Goal: Task Accomplishment & Management: Manage account settings

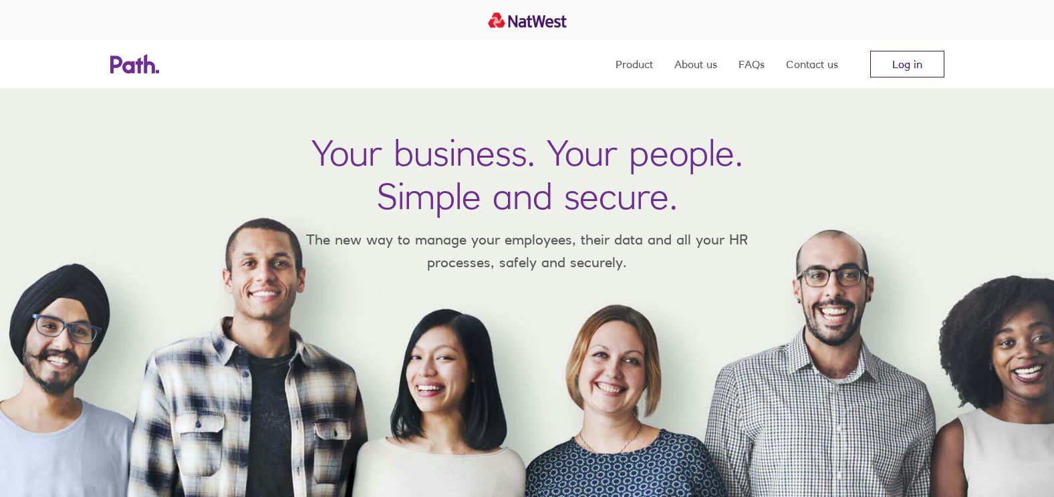
click at [903, 68] on link "Log in" at bounding box center [907, 64] width 74 height 27
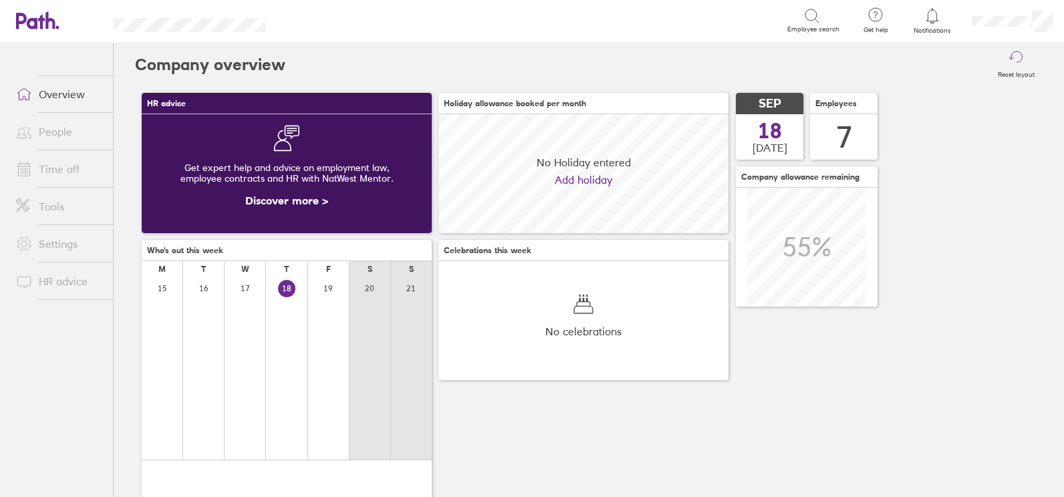
scroll to position [119, 290]
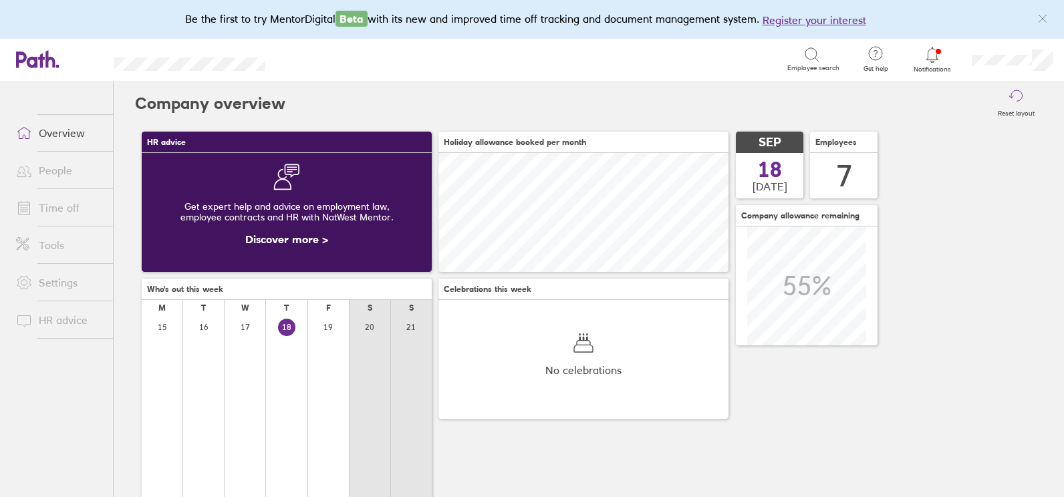
click at [930, 59] on icon at bounding box center [932, 55] width 16 height 16
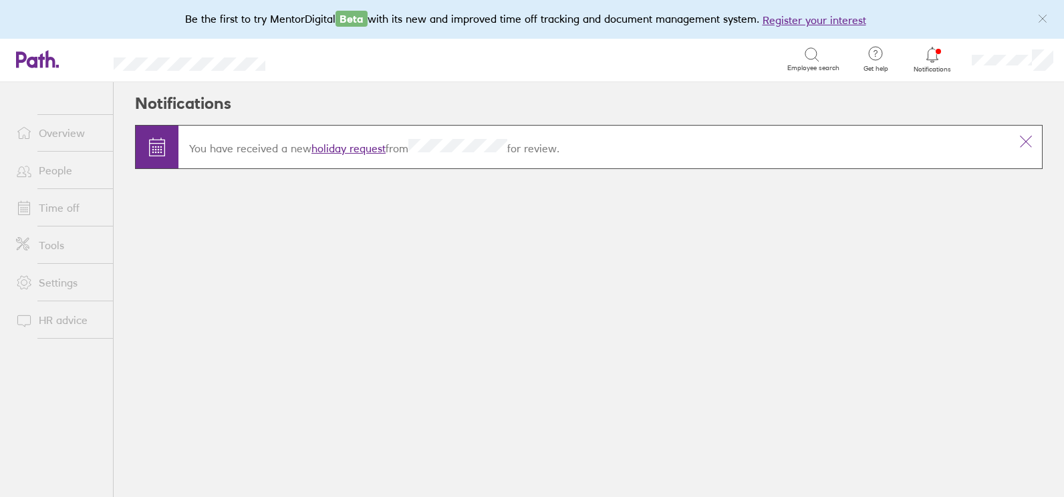
click at [341, 148] on link "holiday request" at bounding box center [348, 148] width 74 height 13
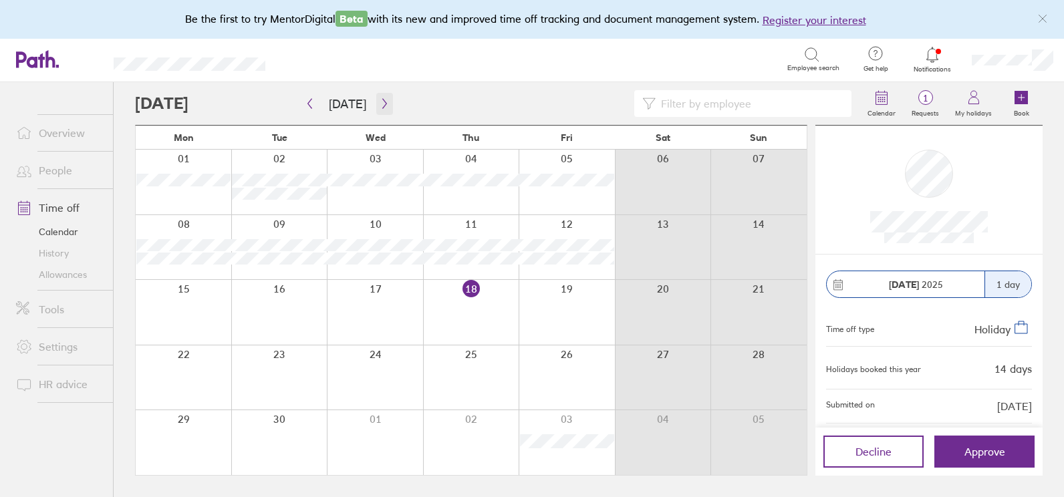
click at [382, 106] on icon "button" at bounding box center [384, 104] width 4 height 10
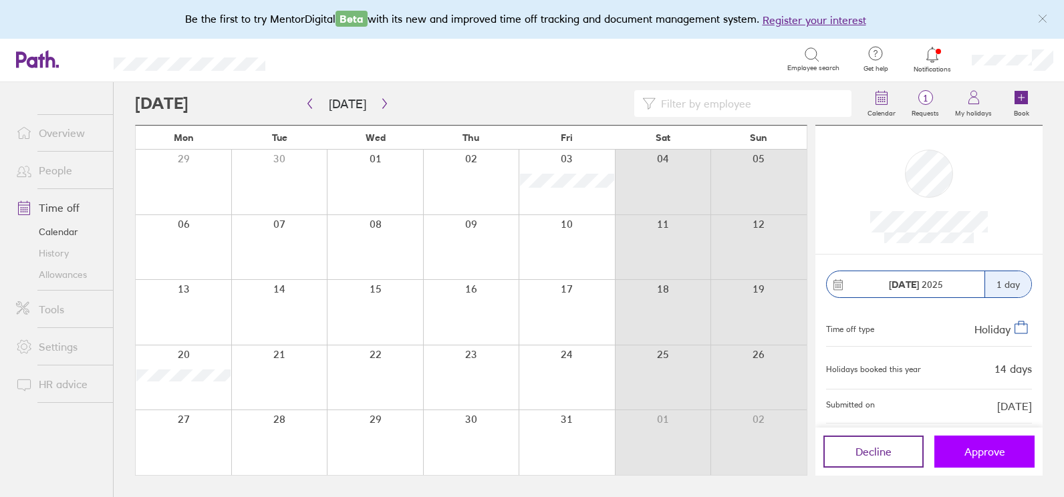
click at [985, 450] on span "Approve" at bounding box center [984, 452] width 41 height 12
click at [930, 59] on icon at bounding box center [931, 54] width 11 height 15
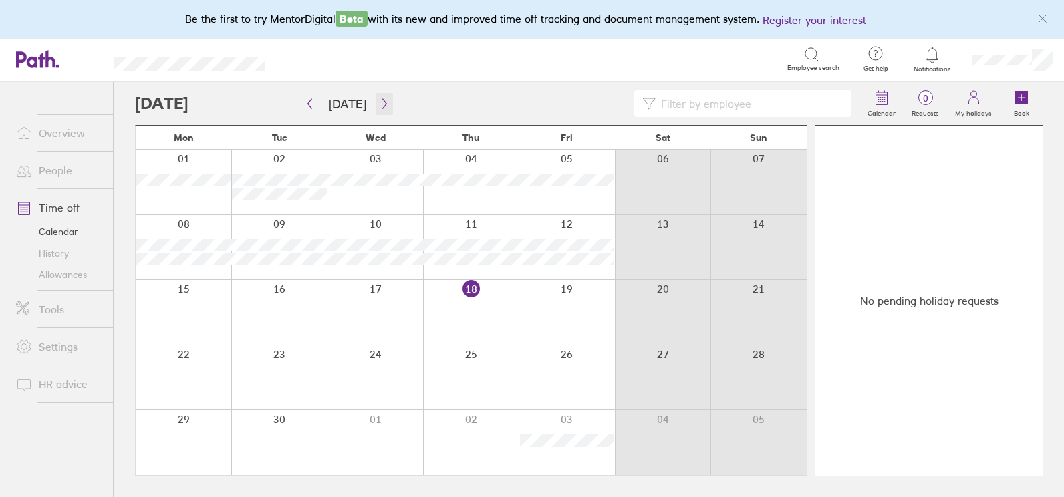
click at [382, 106] on icon "button" at bounding box center [384, 104] width 4 height 10
click at [936, 64] on link "Notifications" at bounding box center [932, 59] width 43 height 28
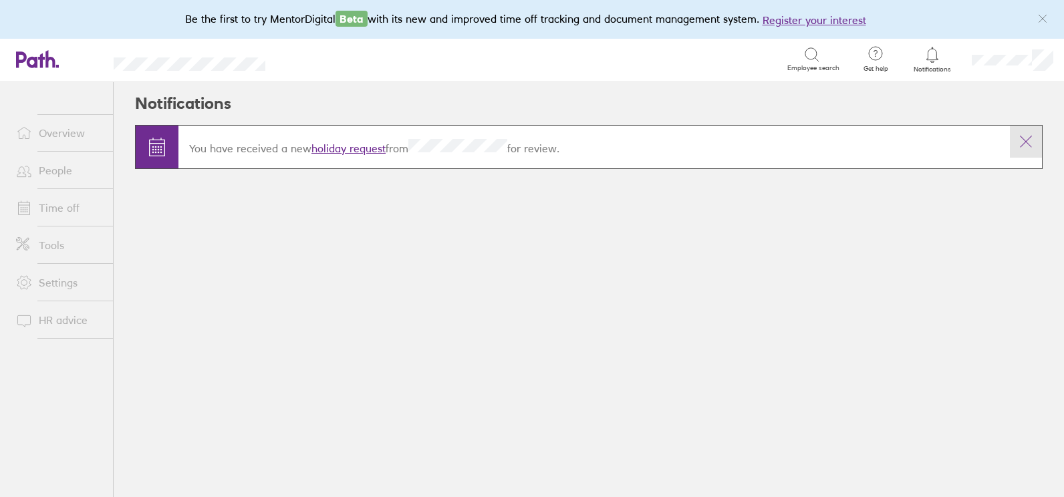
click at [1022, 144] on icon at bounding box center [1026, 142] width 16 height 16
